Goal: Check status: Check status

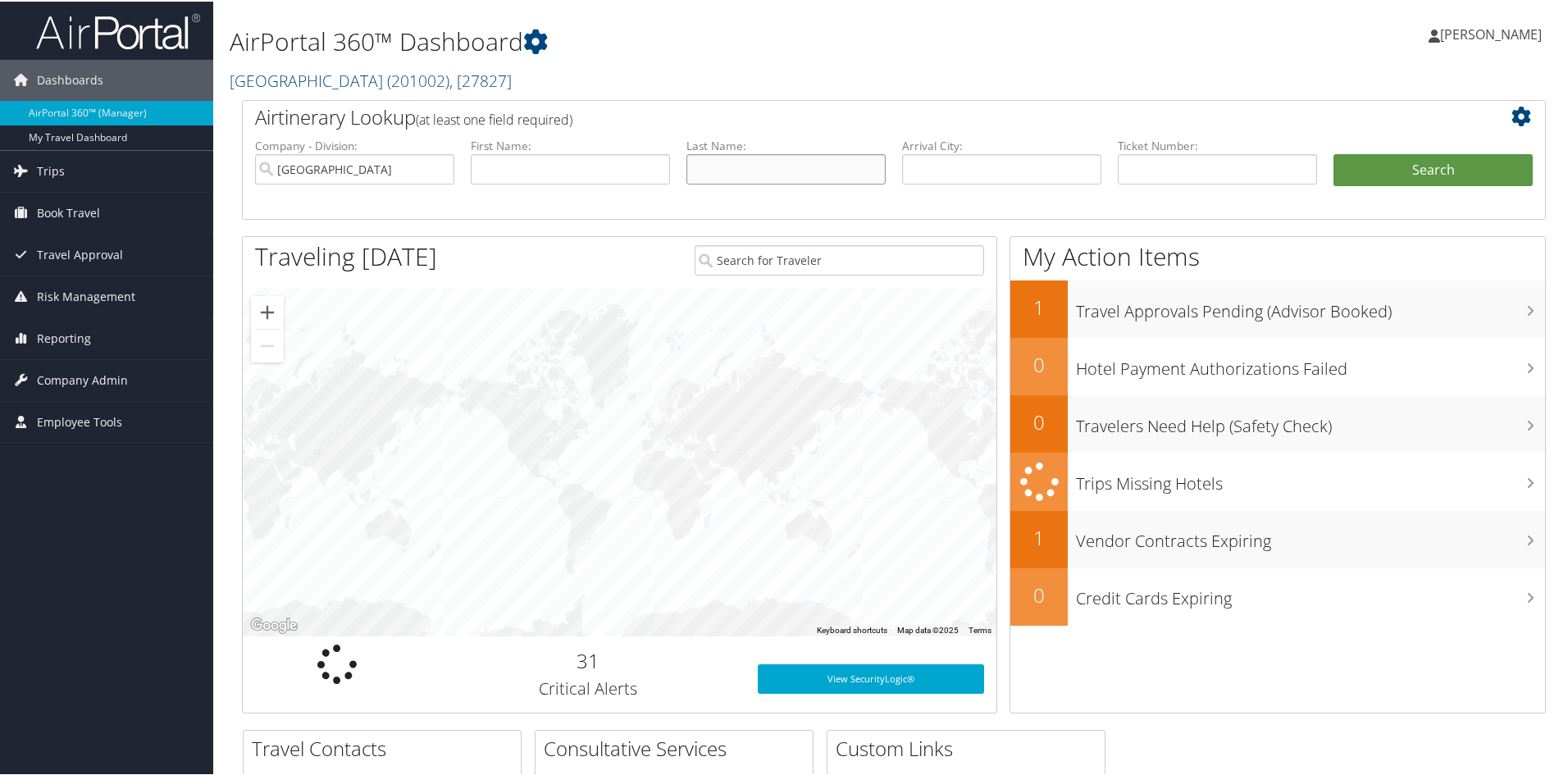
click at [726, 159] on input "text" at bounding box center [786, 168] width 200 height 30
paste input "[PERSON_NAME]/[PERSON_NAME] [PERSON_NAME]"
drag, startPoint x: 731, startPoint y: 162, endPoint x: 881, endPoint y: 155, distance: 150.2
click at [881, 155] on input "[PERSON_NAME]/[PERSON_NAME] [PERSON_NAME]" at bounding box center [786, 168] width 200 height 30
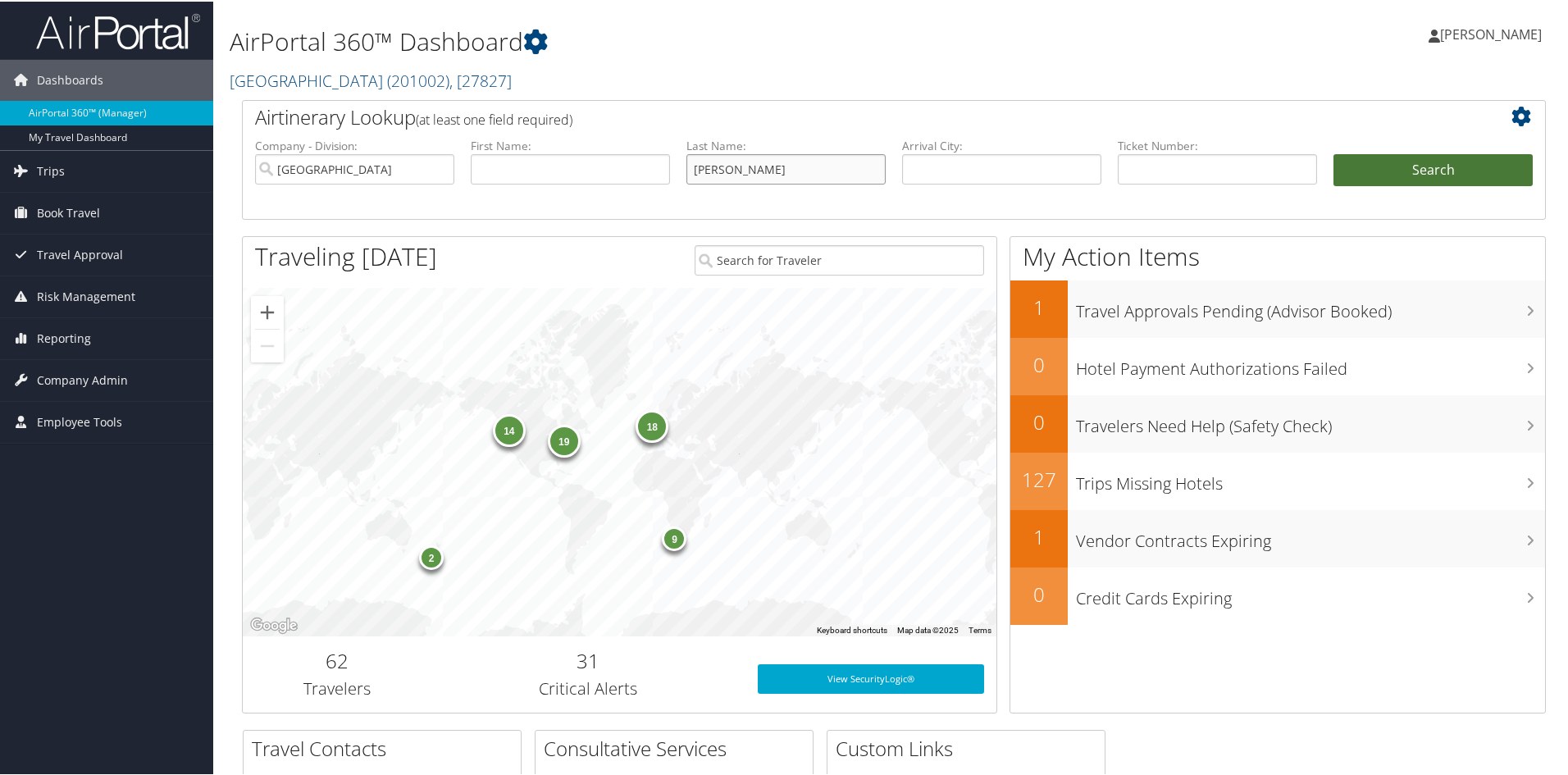
type input "HARRIS"
click at [1378, 160] on button "Search" at bounding box center [1433, 169] width 200 height 33
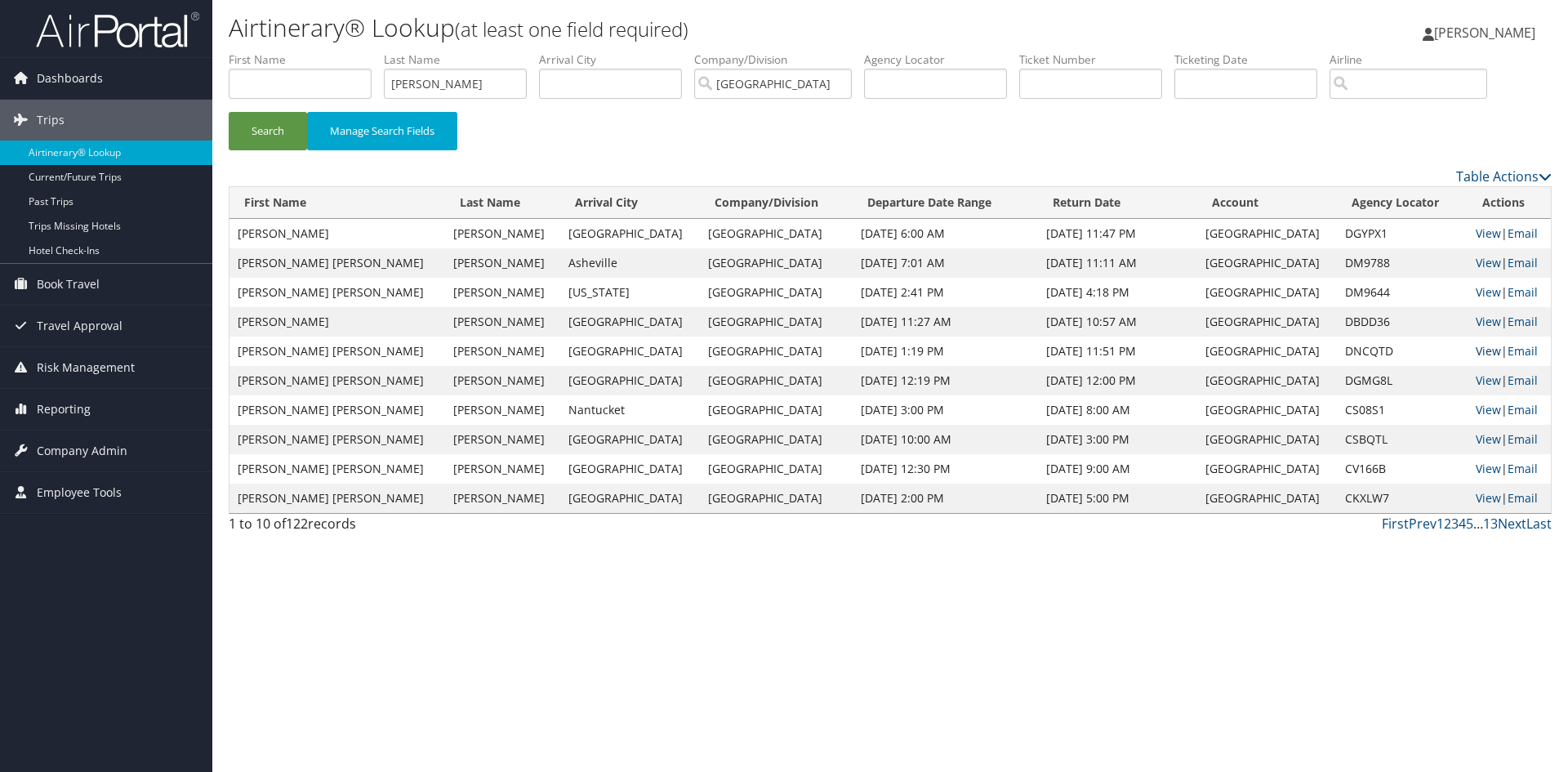
click at [1476, 346] on link "View" at bounding box center [1488, 351] width 25 height 16
click at [1476, 381] on link "View" at bounding box center [1488, 380] width 25 height 16
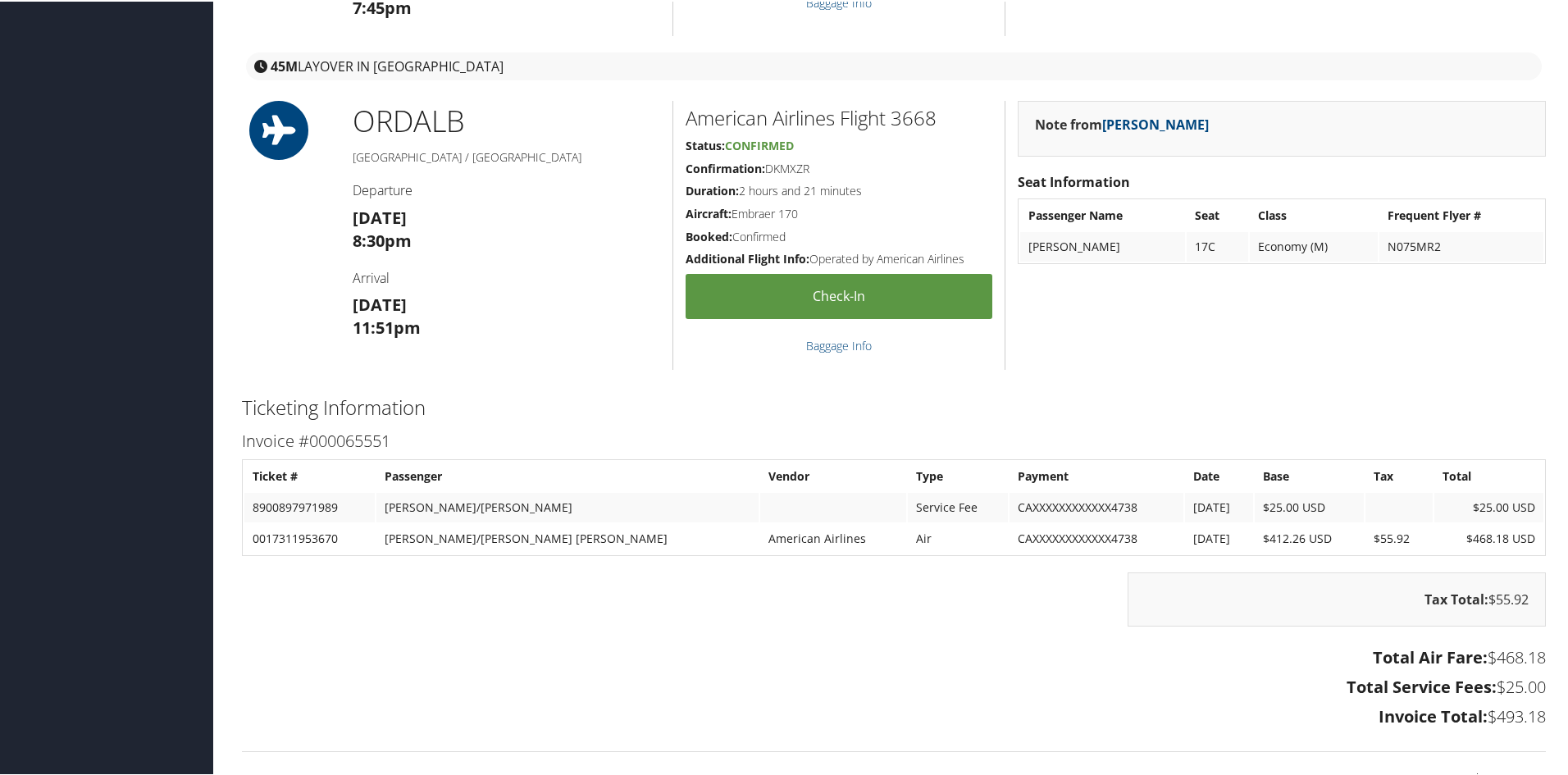
scroll to position [686, 0]
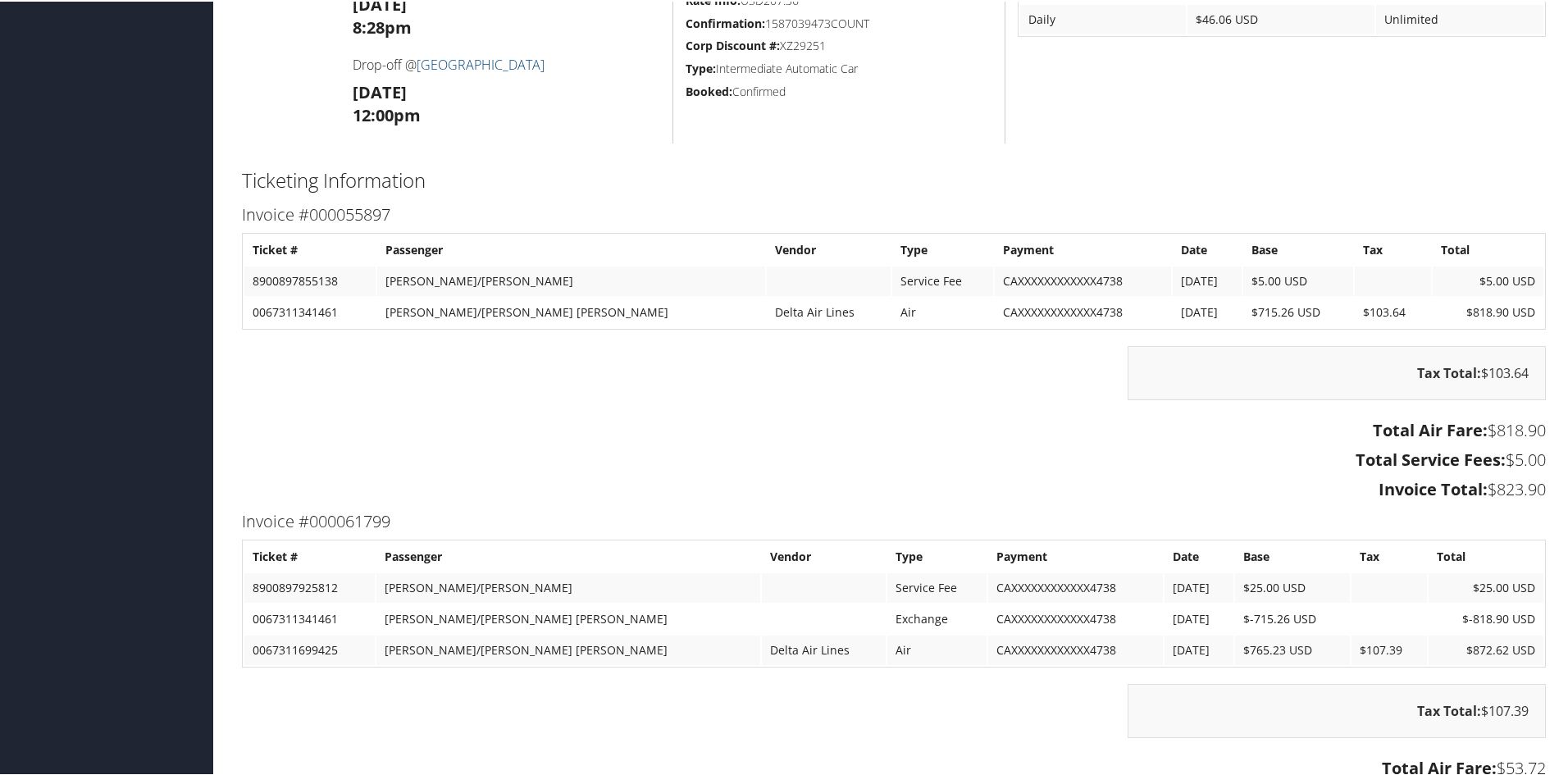
scroll to position [1805, 0]
